Goal: Information Seeking & Learning: Learn about a topic

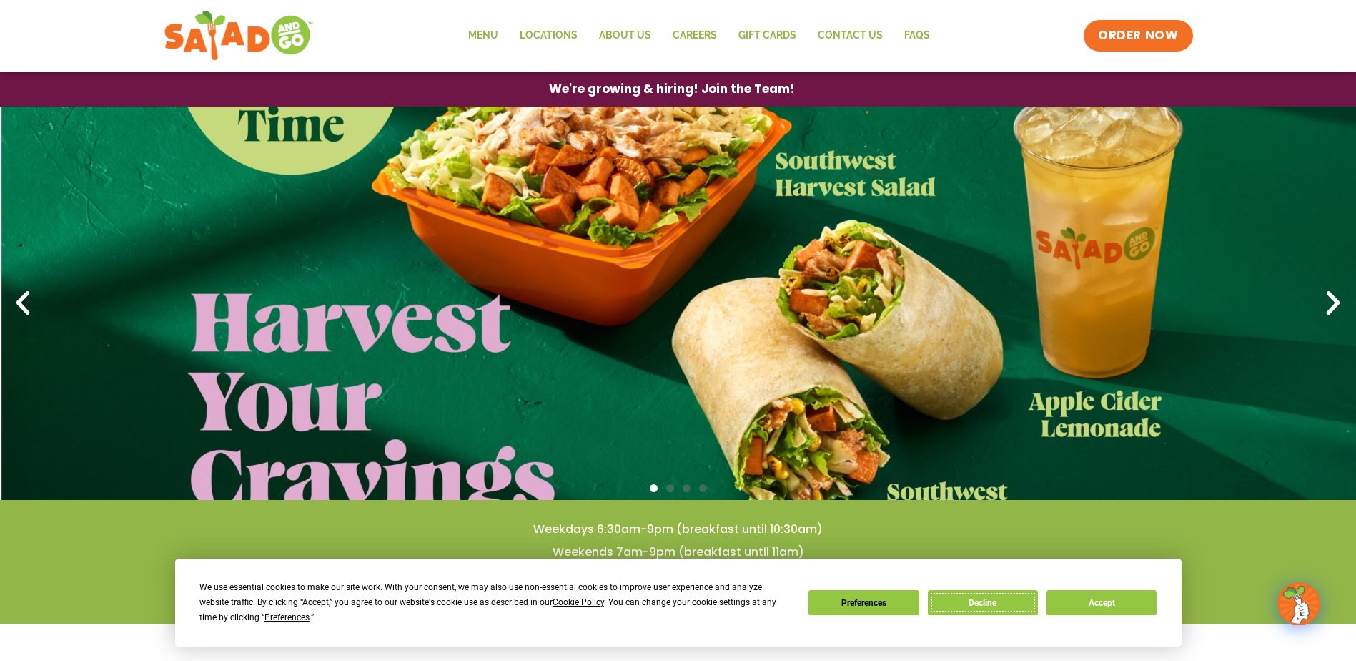
click at [985, 602] on button "Decline" at bounding box center [983, 602] width 110 height 25
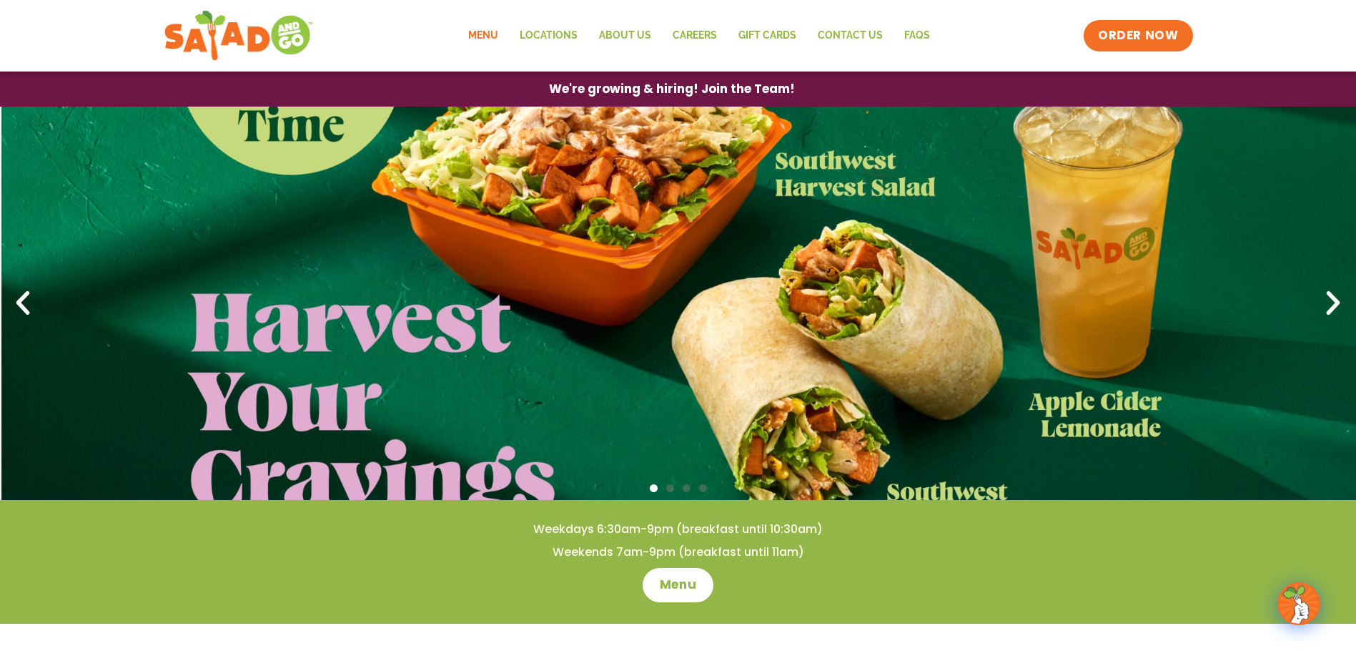
click at [485, 35] on link "Menu" at bounding box center [483, 35] width 51 height 33
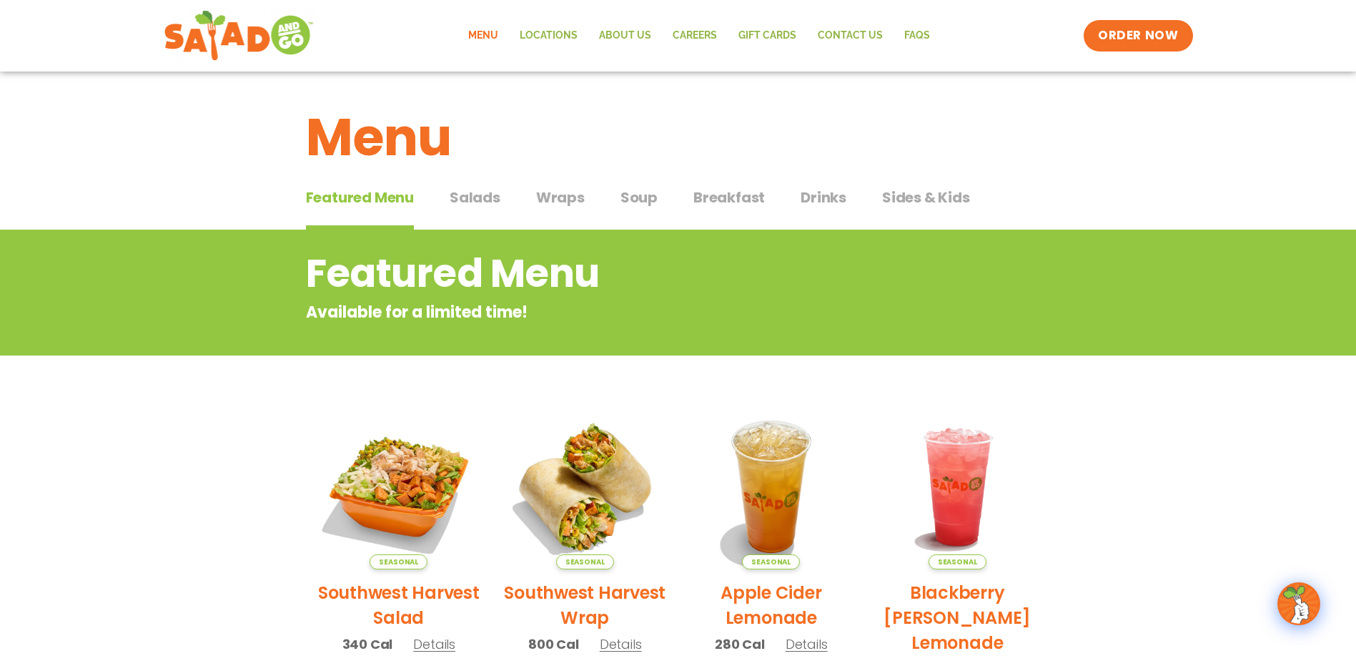
click at [470, 193] on span "Salads" at bounding box center [475, 197] width 51 height 21
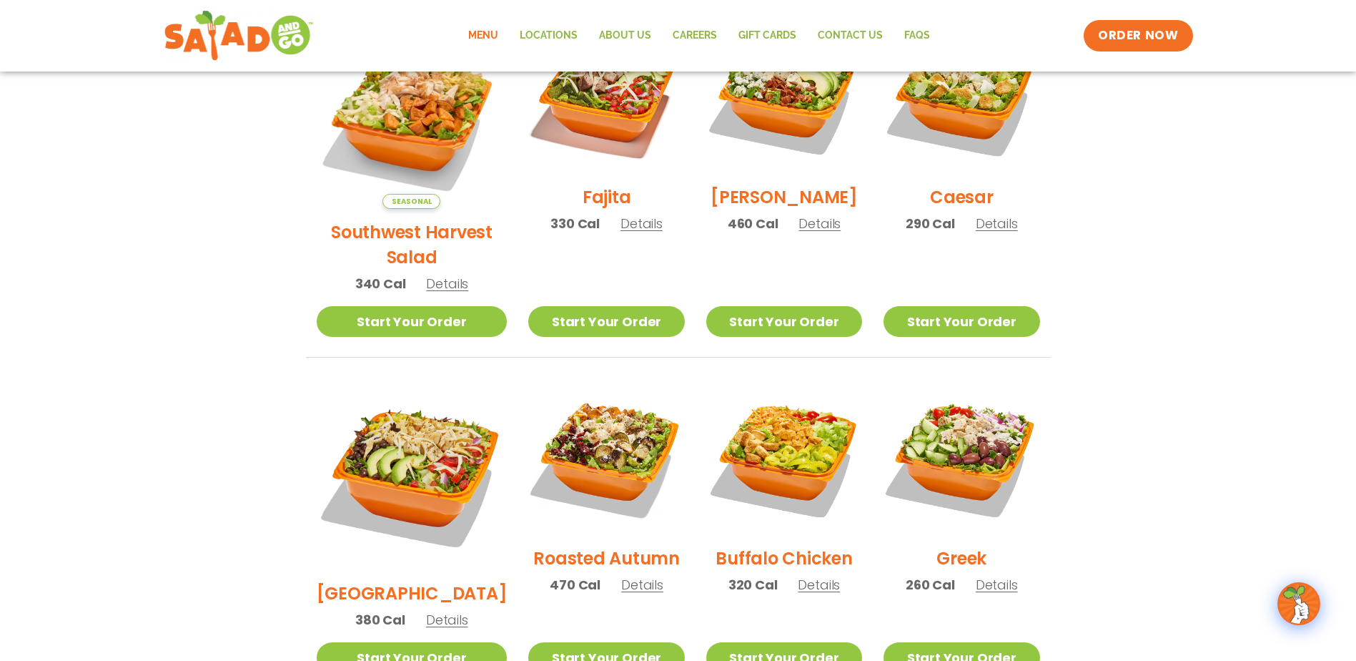
scroll to position [500, 0]
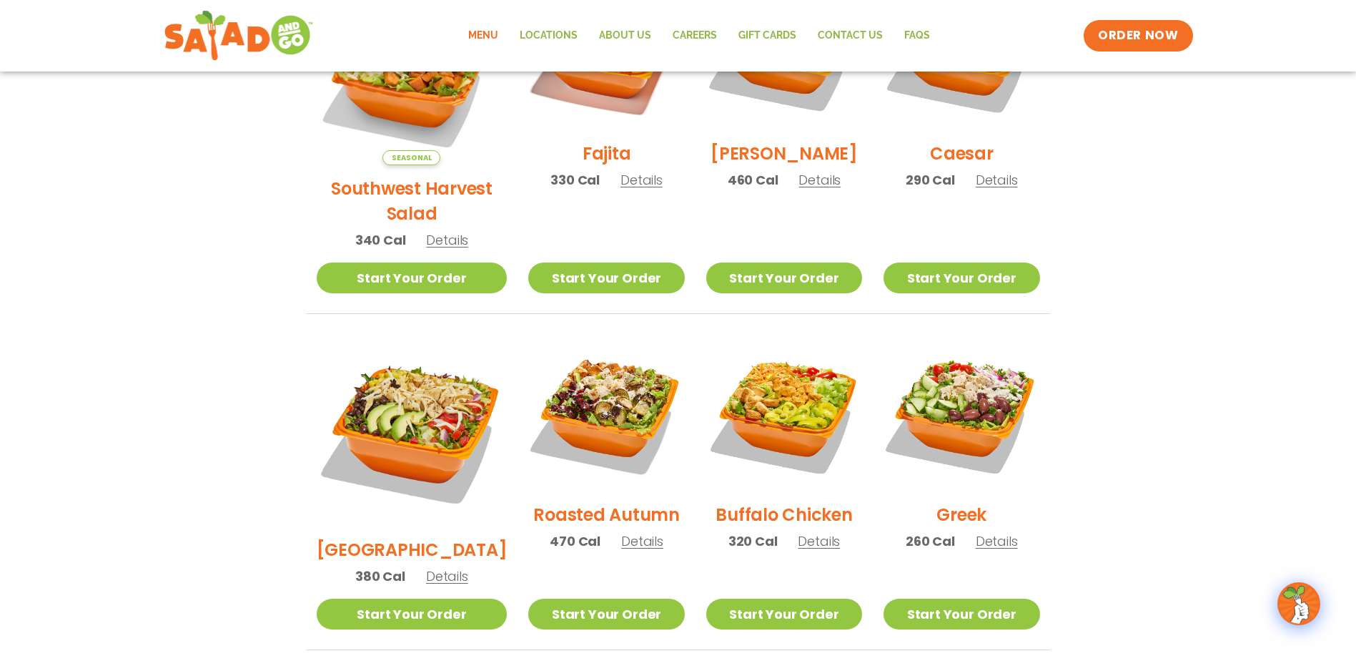
click at [621, 532] on span "Details" at bounding box center [642, 541] width 42 height 18
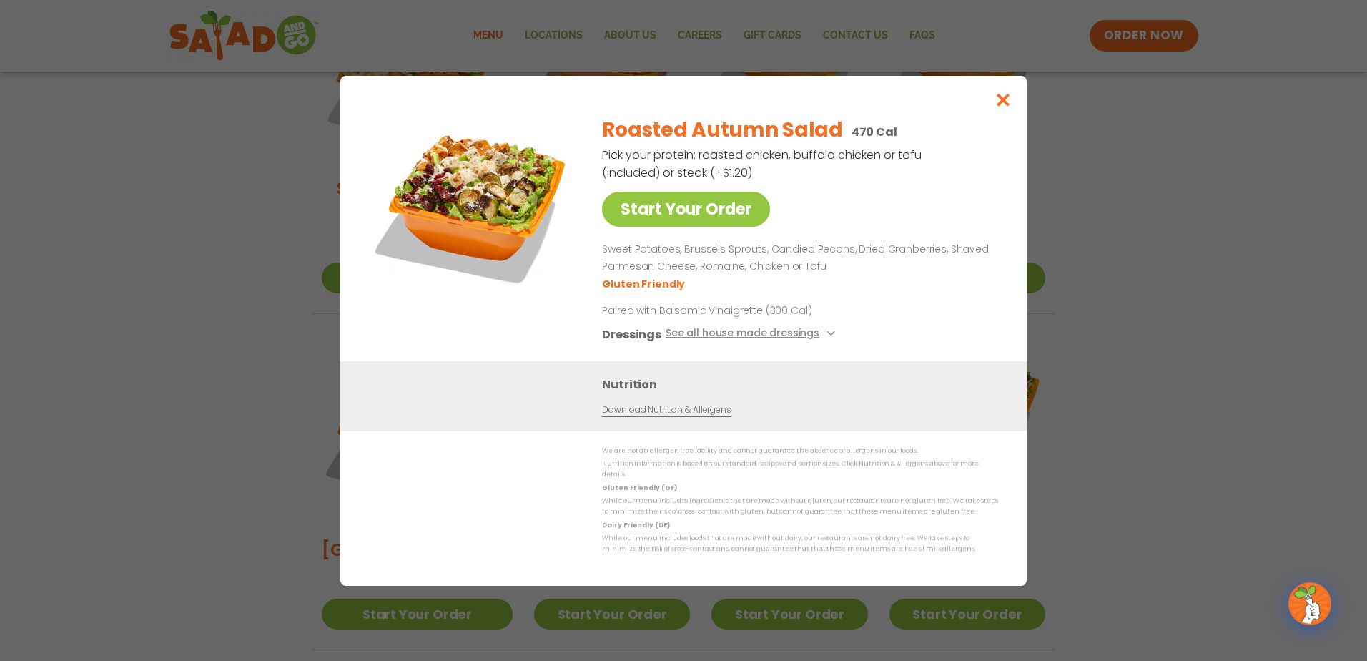
click at [662, 414] on link "Download Nutrition & Allergens" at bounding box center [666, 410] width 129 height 14
click at [1005, 104] on icon "Close modal" at bounding box center [1004, 99] width 18 height 15
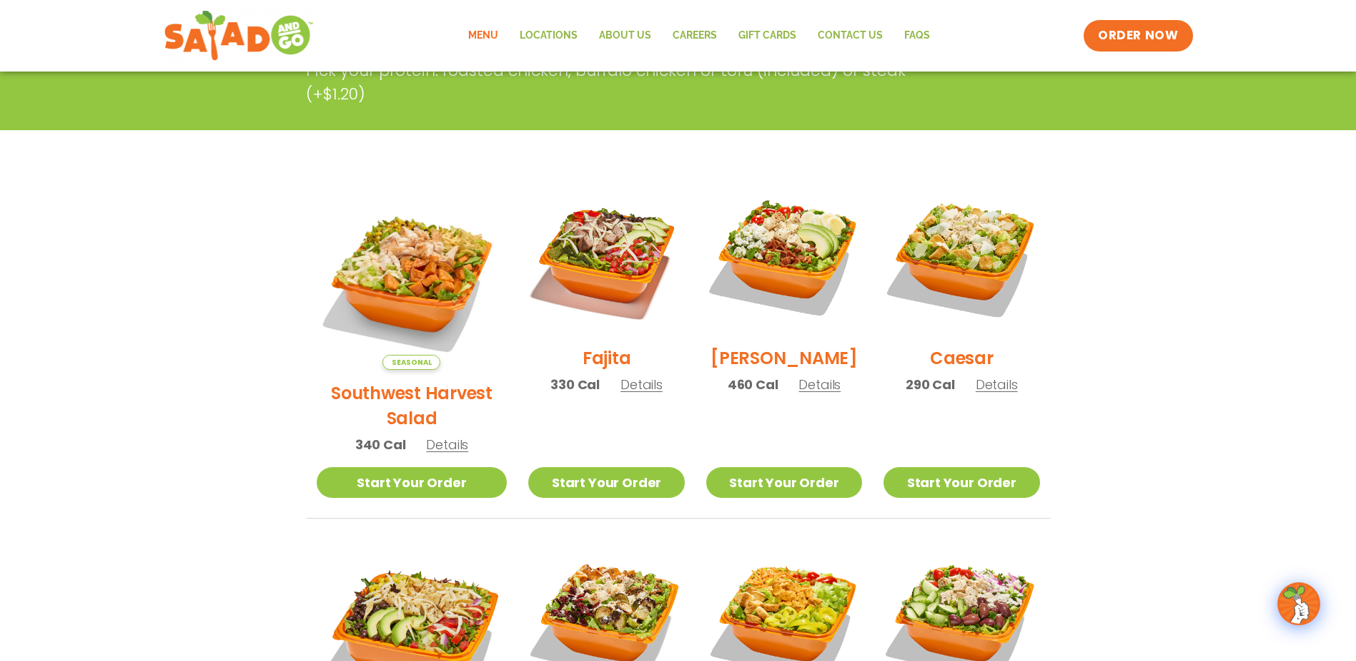
scroll to position [0, 0]
